Goal: Information Seeking & Learning: Understand process/instructions

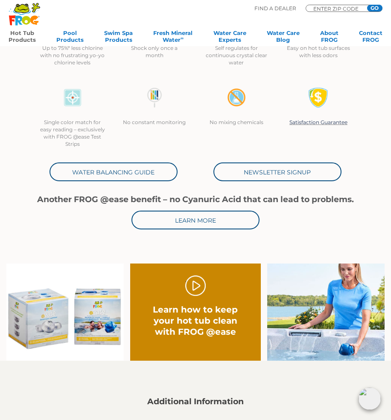
scroll to position [455, 0]
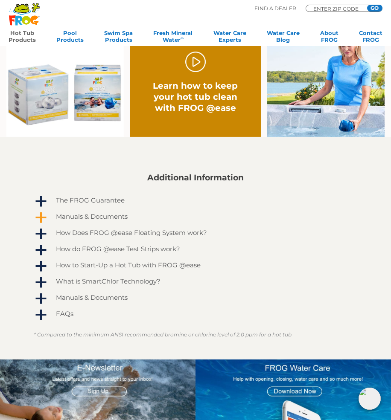
click at [89, 216] on h4 "Manuals & Documents" at bounding box center [92, 216] width 72 height 7
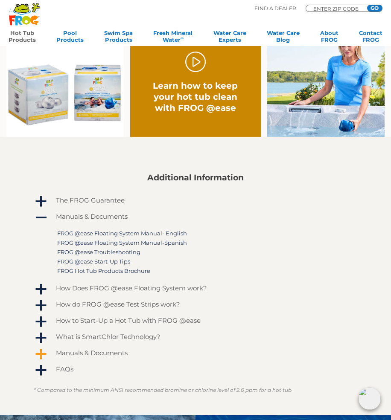
click at [92, 349] on h4 "Manuals & Documents" at bounding box center [92, 352] width 72 height 7
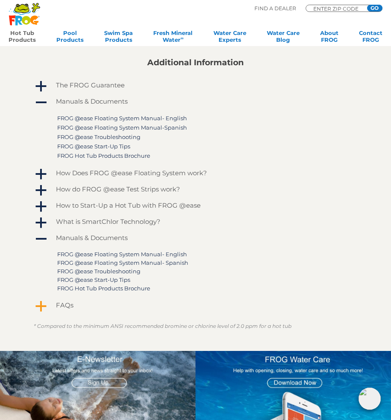
scroll to position [569, 0]
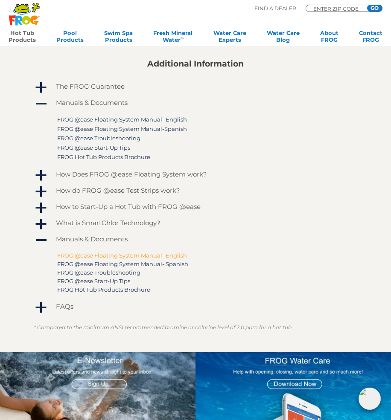
click at [100, 253] on link "FROG @ease Floating System Manual- English" at bounding box center [122, 255] width 130 height 7
click at [67, 223] on h4 "What is SmartChlor Technology?" at bounding box center [108, 222] width 105 height 7
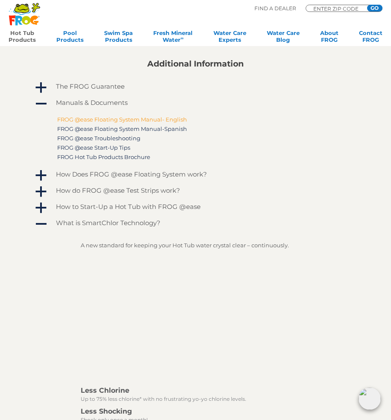
click at [127, 118] on link "FROG @ease Floating System Manual- English" at bounding box center [122, 119] width 130 height 7
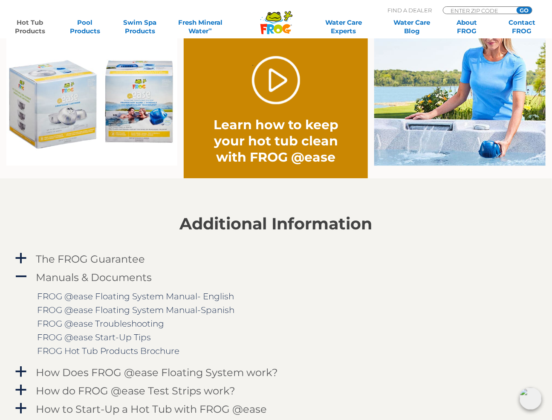
scroll to position [682, 0]
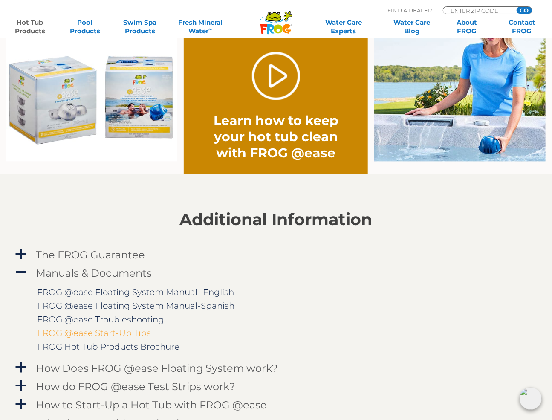
click at [116, 333] on link "FROG @ease Start-Up Tips" at bounding box center [95, 333] width 114 height 10
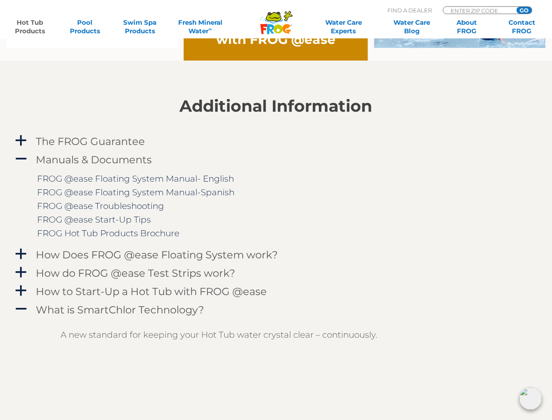
scroll to position [0, 0]
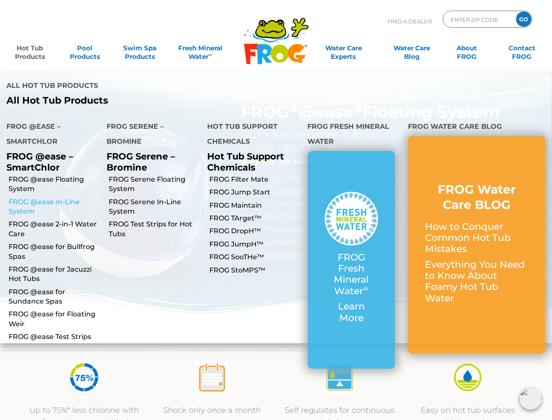
click at [26, 197] on link "FROG @ease In-Line System" at bounding box center [55, 206] width 92 height 19
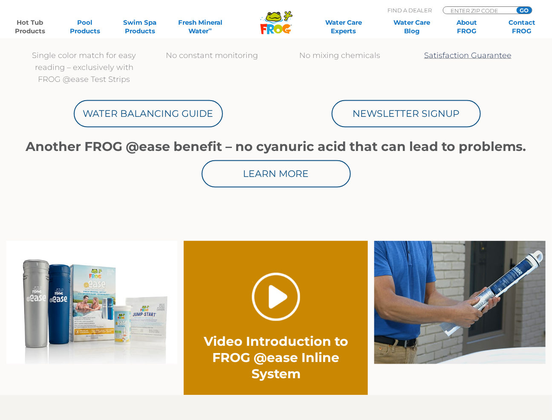
scroll to position [682, 0]
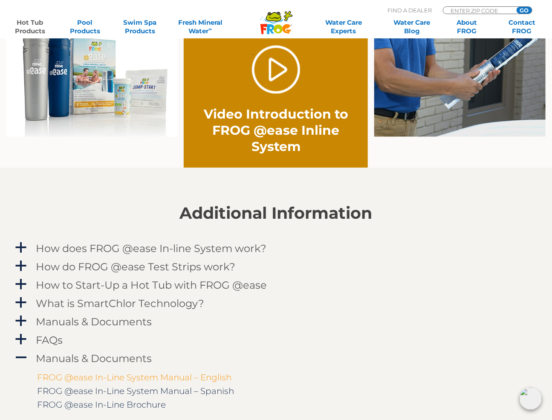
click at [168, 376] on link "FROG @ease In-Line System Manual – English" at bounding box center [135, 377] width 195 height 10
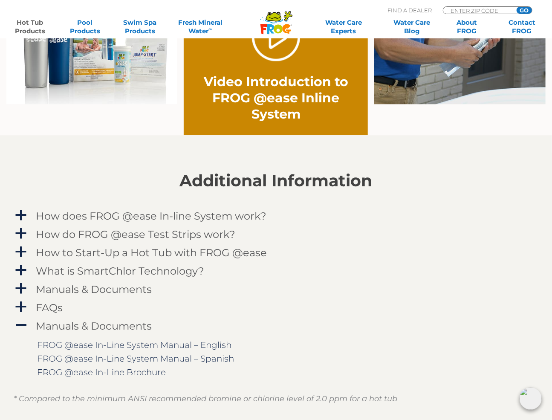
scroll to position [796, 0]
